Goal: Task Accomplishment & Management: Use online tool/utility

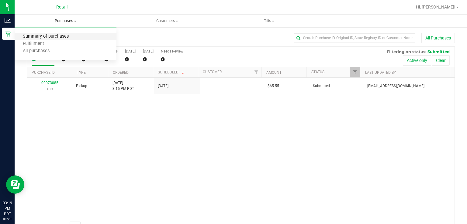
click at [41, 36] on span "Summary of purchases" at bounding box center [46, 36] width 62 height 5
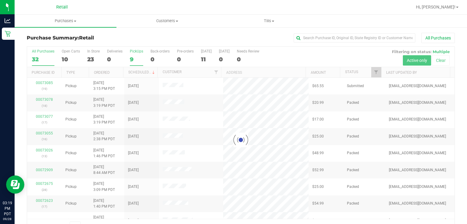
click at [137, 57] on div "9" at bounding box center [136, 59] width 13 height 7
click at [0, 0] on input "PickUps 9" at bounding box center [0, 0] width 0 height 0
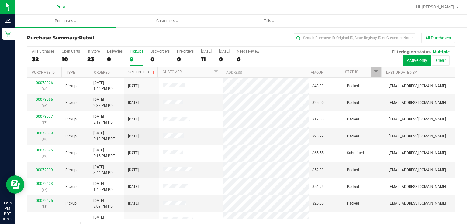
click at [134, 72] on link "Scheduled" at bounding box center [142, 72] width 28 height 4
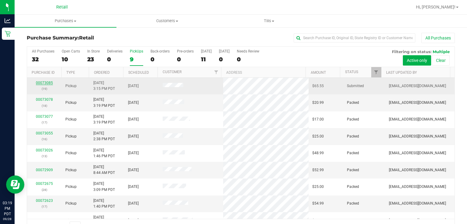
click at [45, 83] on link "00073085" at bounding box center [44, 83] width 17 height 4
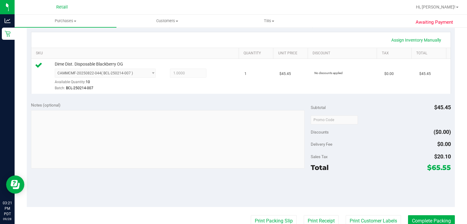
scroll to position [137, 0]
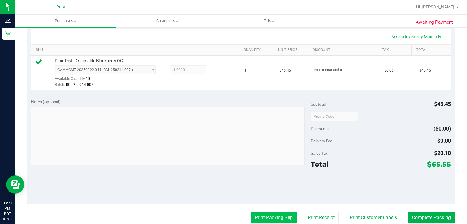
click at [264, 218] on button "Print Packing Slip" at bounding box center [274, 218] width 46 height 12
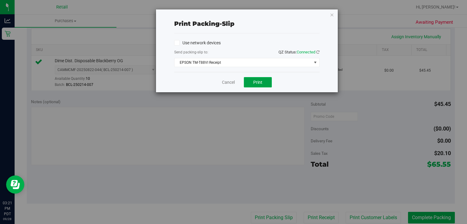
click at [263, 82] on button "Print" at bounding box center [258, 82] width 28 height 10
click at [229, 85] on link "Cancel" at bounding box center [228, 82] width 13 height 6
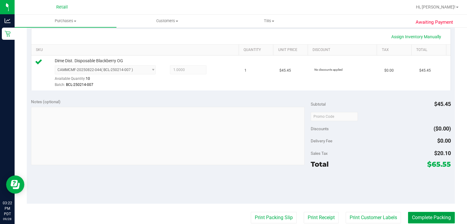
click at [411, 215] on button "Complete Packing" at bounding box center [431, 218] width 47 height 12
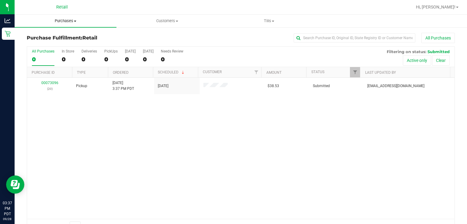
click at [69, 23] on span "Purchases" at bounding box center [66, 20] width 102 height 5
click at [69, 37] on span "Summary of purchases" at bounding box center [46, 36] width 62 height 5
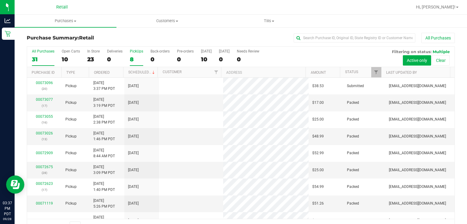
click at [133, 52] on div "PickUps" at bounding box center [136, 51] width 13 height 4
click at [0, 0] on input "PickUps 8" at bounding box center [0, 0] width 0 height 0
click at [142, 73] on link "Scheduled" at bounding box center [142, 72] width 28 height 4
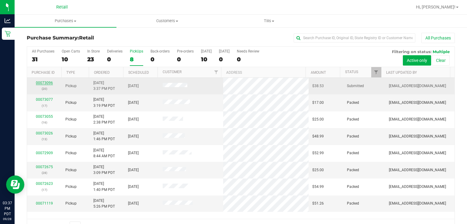
click at [46, 83] on link "00073096" at bounding box center [44, 83] width 17 height 4
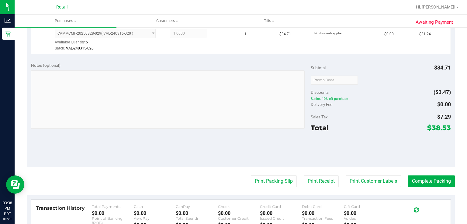
scroll to position [173, 0]
click at [273, 183] on button "Print Packing Slip" at bounding box center [274, 182] width 46 height 12
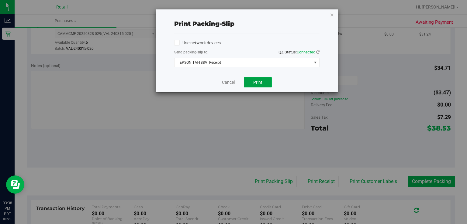
click at [256, 84] on span "Print" at bounding box center [257, 82] width 9 height 5
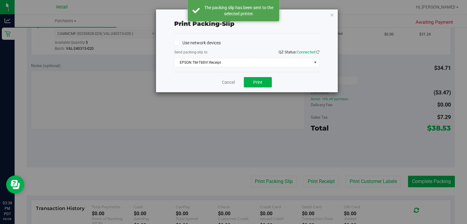
click at [429, 183] on div "Print packing-slip Use network devices Send packing-slip to: QZ Status: Connect…" at bounding box center [236, 112] width 472 height 224
click at [229, 84] on link "Cancel" at bounding box center [228, 82] width 13 height 6
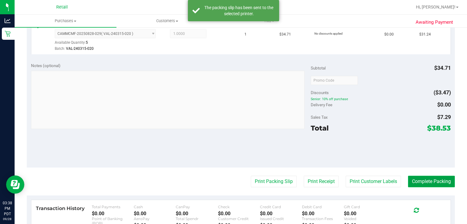
click at [430, 182] on button "Complete Packing" at bounding box center [431, 182] width 47 height 12
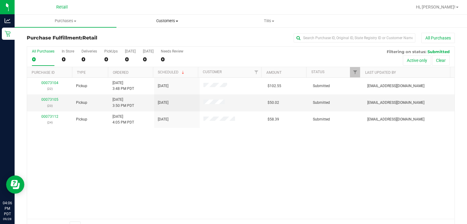
click at [170, 21] on span "Customers" at bounding box center [167, 20] width 101 height 5
click at [86, 26] on uib-tab-heading "Purchases Summary of purchases Fulfillment All purchases" at bounding box center [65, 21] width 101 height 12
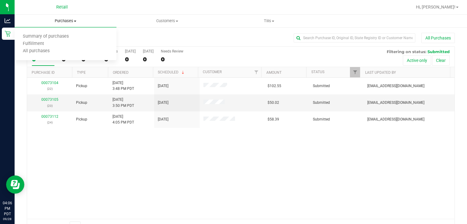
click at [58, 27] on link "Purchases Summary of purchases Fulfillment All purchases" at bounding box center [66, 21] width 102 height 13
click at [70, 26] on uib-tab-heading "Purchases Summary of purchases Fulfillment All purchases" at bounding box center [66, 21] width 102 height 13
click at [61, 38] on span "Summary of purchases" at bounding box center [46, 36] width 62 height 5
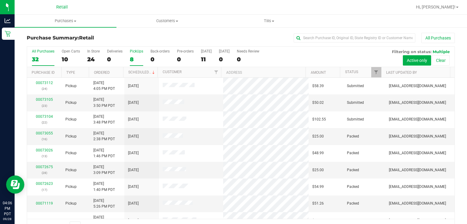
click at [133, 50] on div "PickUps" at bounding box center [136, 51] width 13 height 4
click at [0, 0] on input "PickUps 8" at bounding box center [0, 0] width 0 height 0
click at [145, 73] on link "Scheduled" at bounding box center [142, 72] width 28 height 4
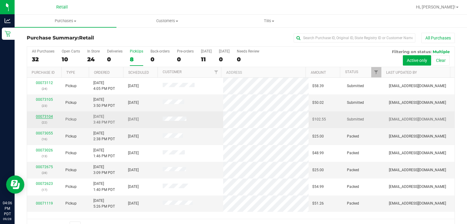
click at [43, 117] on link "00073104" at bounding box center [44, 117] width 17 height 4
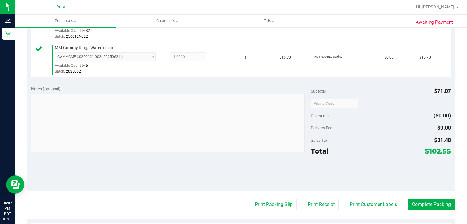
scroll to position [259, 0]
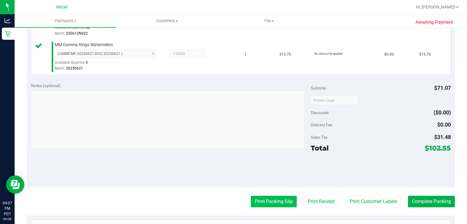
click at [270, 201] on button "Print Packing Slip" at bounding box center [274, 202] width 46 height 12
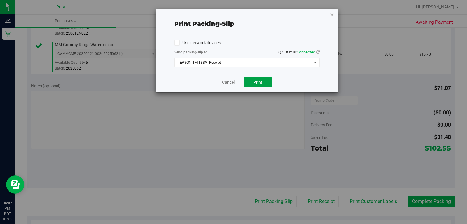
click at [259, 85] on button "Print" at bounding box center [258, 82] width 28 height 10
click at [227, 85] on link "Cancel" at bounding box center [228, 82] width 13 height 6
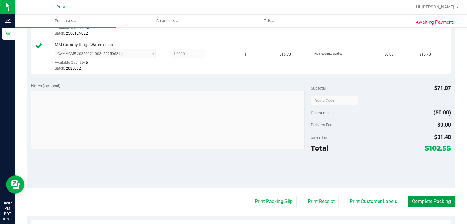
click at [431, 199] on button "Complete Packing" at bounding box center [431, 202] width 47 height 12
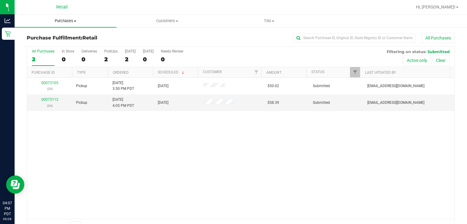
click at [60, 23] on span "Purchases" at bounding box center [66, 20] width 102 height 5
click at [60, 37] on span "Summary of purchases" at bounding box center [46, 36] width 62 height 5
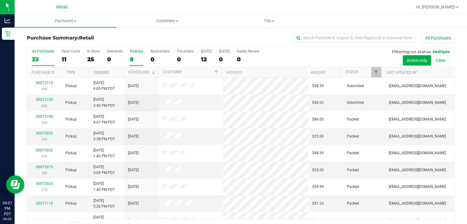
click at [134, 54] on label "PickUps 8" at bounding box center [136, 57] width 13 height 17
click at [0, 0] on input "PickUps 8" at bounding box center [0, 0] width 0 height 0
click at [143, 72] on link "Scheduled" at bounding box center [142, 72] width 28 height 4
click at [45, 100] on link "00073105" at bounding box center [44, 100] width 17 height 4
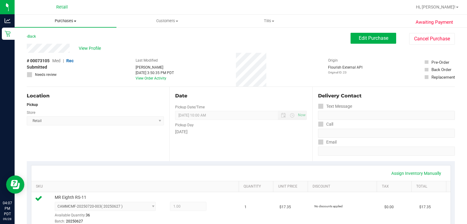
click at [67, 23] on span "Purchases" at bounding box center [66, 20] width 102 height 5
click at [64, 38] on span "Summary of purchases" at bounding box center [46, 36] width 62 height 5
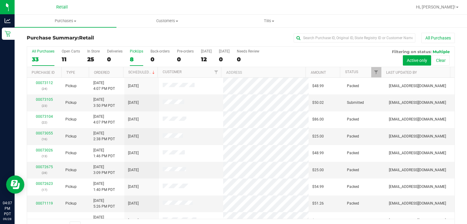
click at [139, 50] on div "PickUps" at bounding box center [136, 51] width 13 height 4
click at [0, 0] on input "PickUps 8" at bounding box center [0, 0] width 0 height 0
click at [142, 70] on link "Scheduled" at bounding box center [142, 72] width 28 height 4
